Goal: Check status: Check status

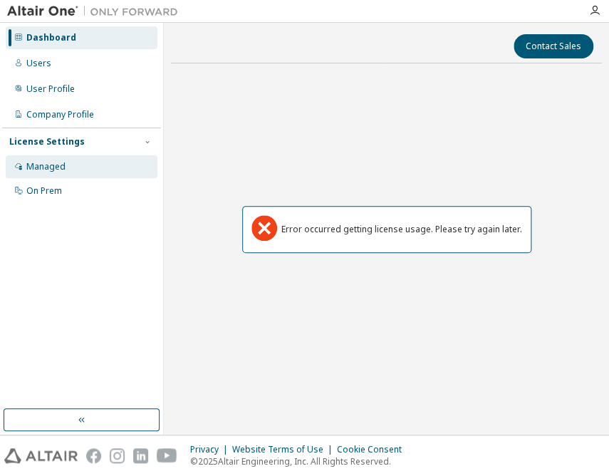
click at [63, 158] on div "Managed" at bounding box center [82, 166] width 152 height 23
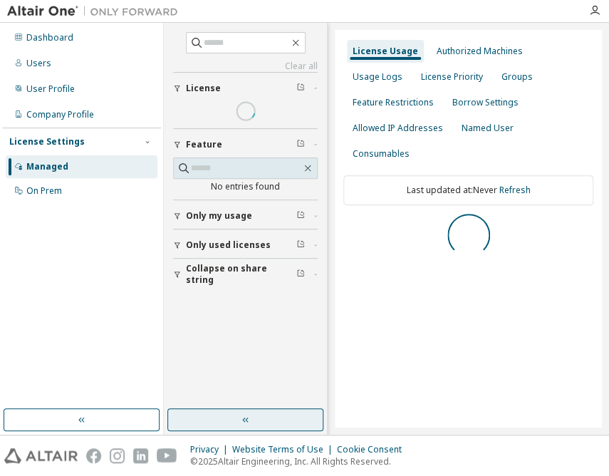
click at [239, 427] on button "button" at bounding box center [245, 419] width 156 height 23
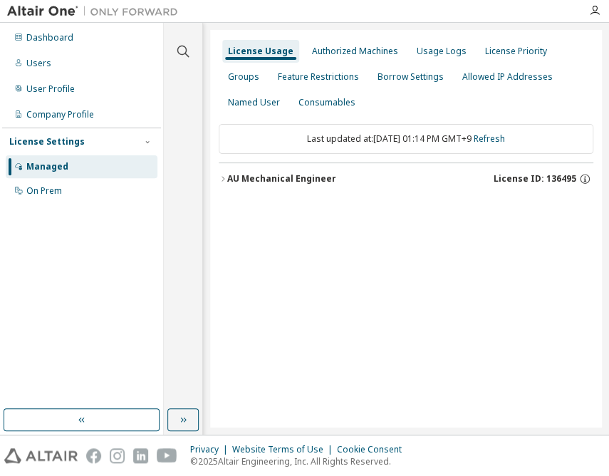
click at [327, 177] on div "AU Mechanical Engineer" at bounding box center [281, 178] width 109 height 11
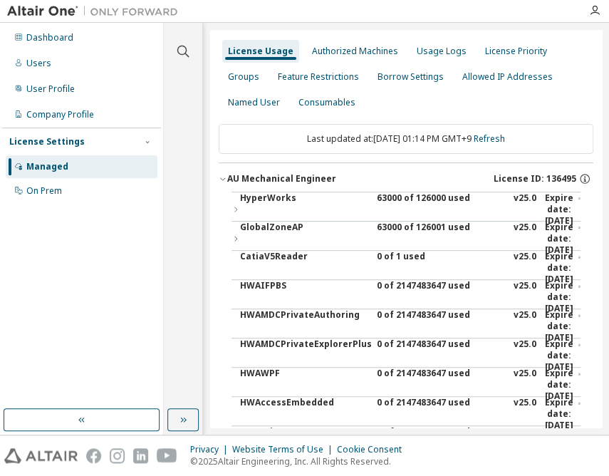
click at [391, 198] on div "63000 of 126000 used" at bounding box center [441, 209] width 128 height 34
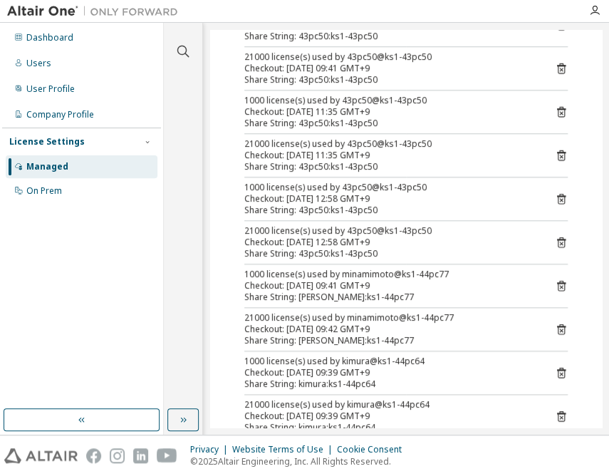
scroll to position [323, 0]
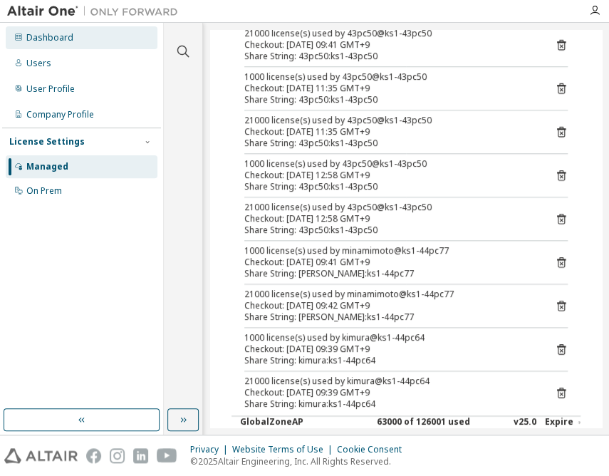
click at [83, 29] on div "Dashboard" at bounding box center [82, 37] width 152 height 23
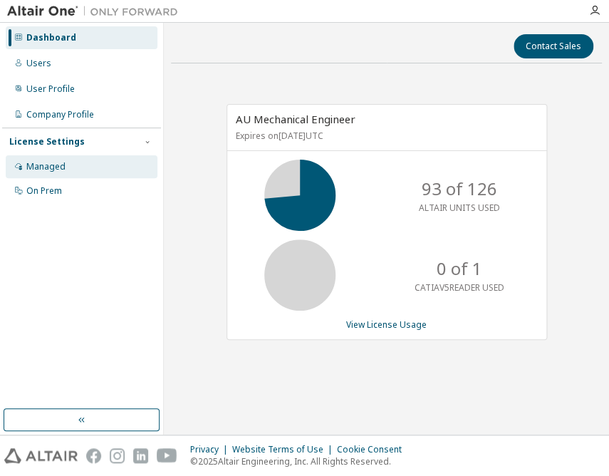
click at [51, 162] on div "Managed" at bounding box center [45, 166] width 39 height 11
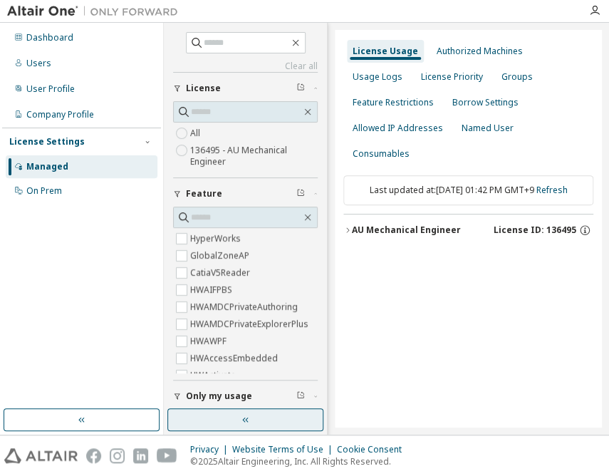
click at [240, 414] on icon "button" at bounding box center [245, 419] width 11 height 11
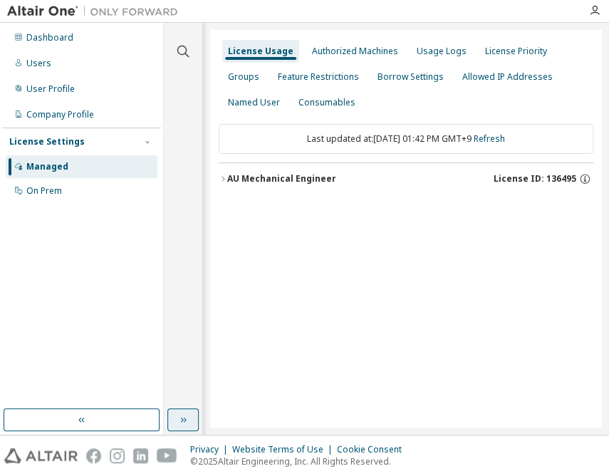
click at [306, 183] on div "AU Mechanical Engineer" at bounding box center [281, 178] width 109 height 11
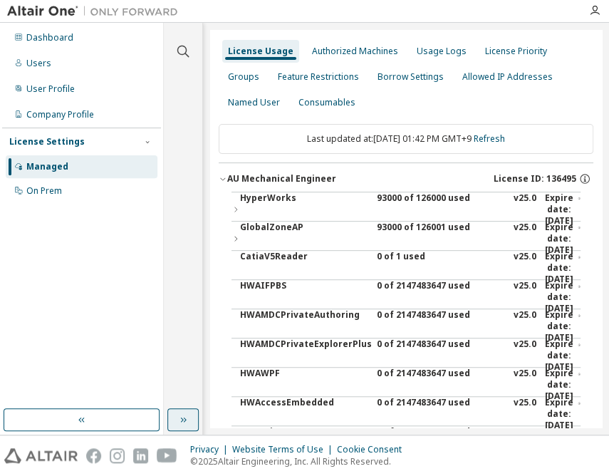
click at [384, 198] on div "93000 of 126000 used" at bounding box center [441, 209] width 128 height 34
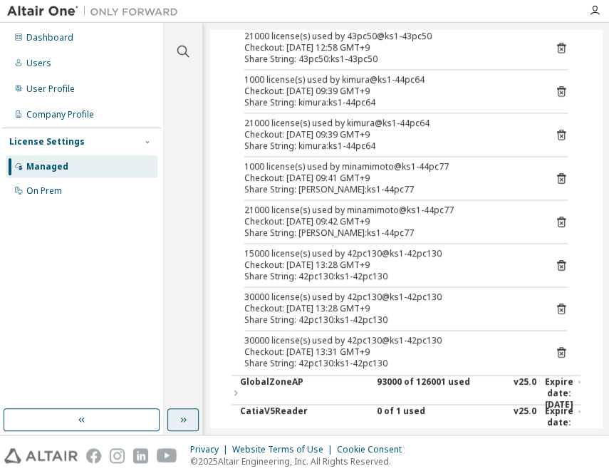
scroll to position [518, 0]
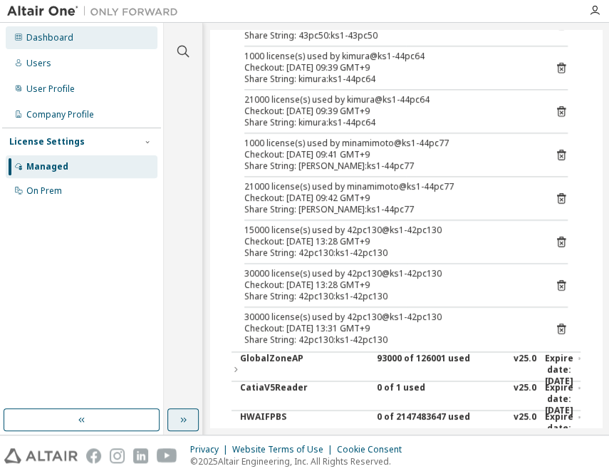
click at [78, 39] on div "Dashboard" at bounding box center [82, 37] width 152 height 23
